Goal: Transaction & Acquisition: Purchase product/service

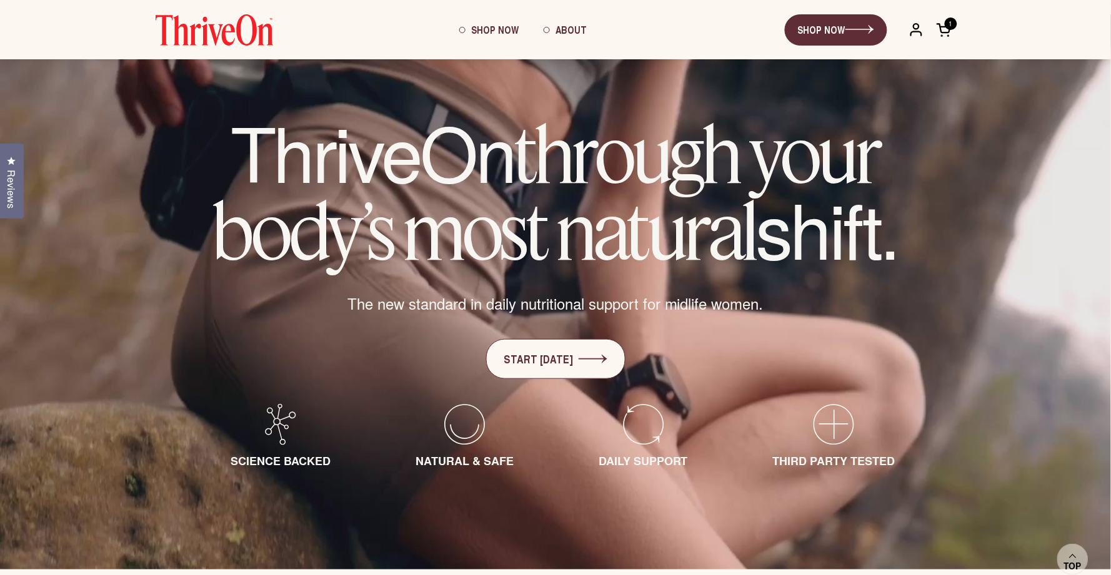
scroll to position [77, 0]
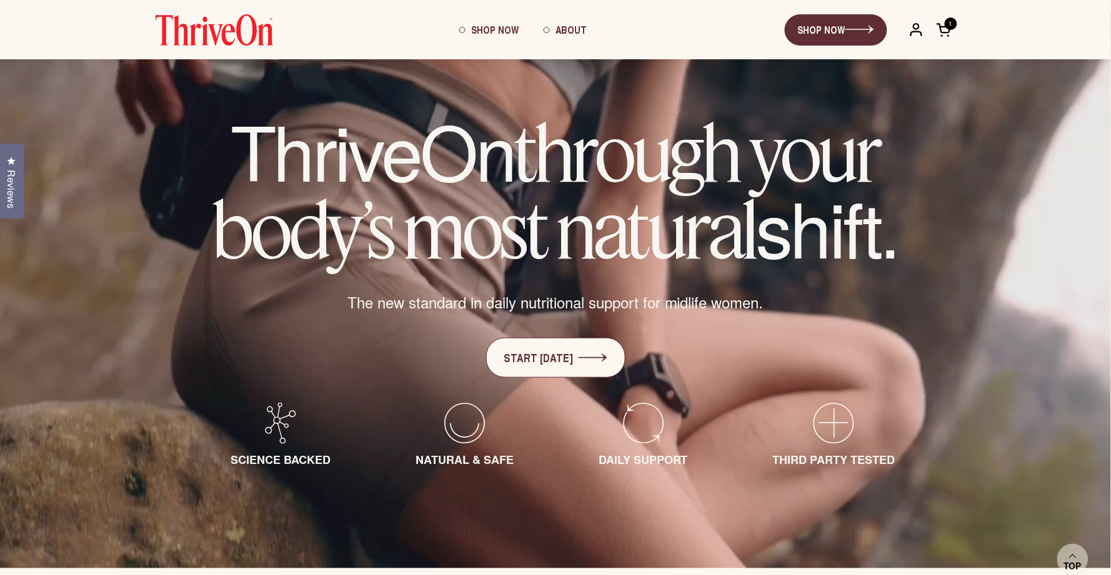
click at [996, 23] on div "ThriveOn SHOP NOW Open cart 1 Shop Now About Open menu" at bounding box center [555, 29] width 1111 height 59
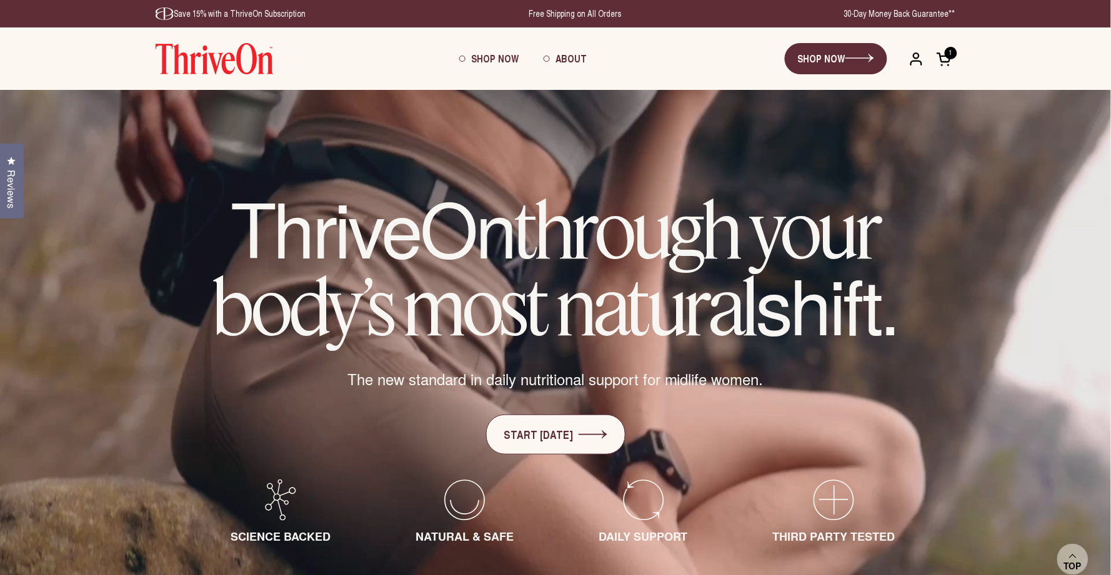
scroll to position [0, 0]
click at [490, 52] on span "Shop Now" at bounding box center [494, 58] width 47 height 14
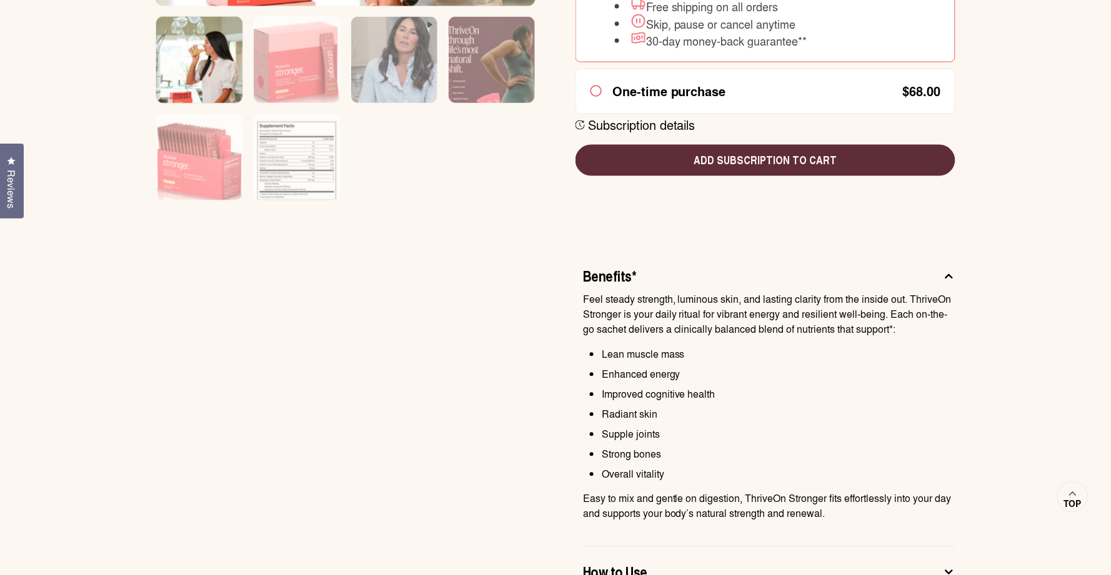
scroll to position [546, 0]
